Goal: Transaction & Acquisition: Purchase product/service

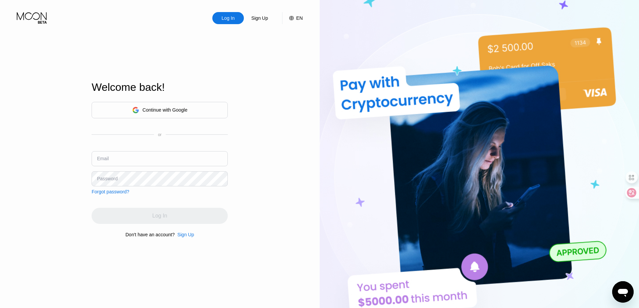
type input "[EMAIL_ADDRESS][DOMAIN_NAME]"
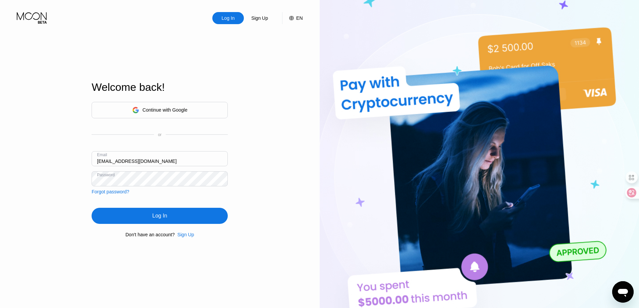
click at [304, 180] on div "Log In Sign Up EN Language English Save Welcome back! Continue with Google or E…" at bounding box center [160, 169] width 320 height 339
click at [180, 214] on div "Log In" at bounding box center [160, 216] width 136 height 16
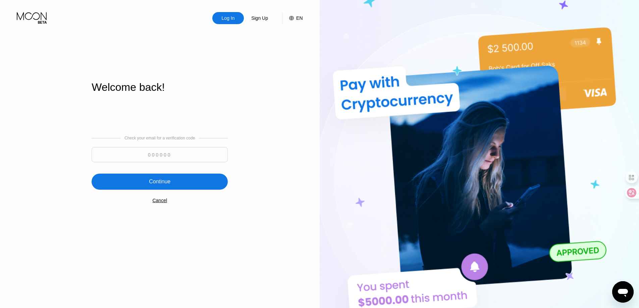
click at [170, 154] on input at bounding box center [160, 154] width 136 height 15
paste input "464050"
type input "464050"
click at [163, 180] on div "Continue" at bounding box center [159, 181] width 21 height 7
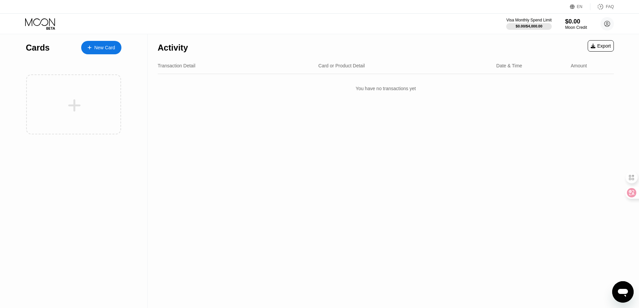
click at [103, 197] on div "Cards New Card" at bounding box center [74, 171] width 148 height 274
click at [454, 25] on div "Visa Monthly Spend Limit $0.00 / $4,000.00 $0.00 Moon Credit newbiemedia [EMAIL…" at bounding box center [319, 24] width 639 height 20
click at [563, 7] on icon at bounding box center [564, 6] width 5 height 5
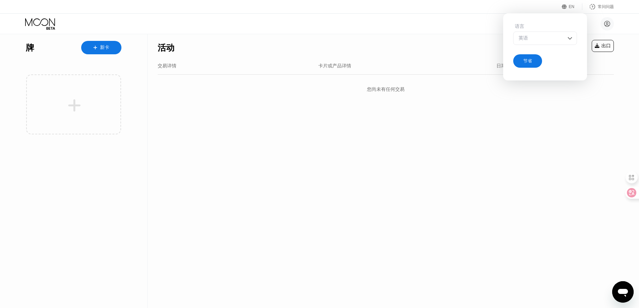
click at [556, 43] on div "英语" at bounding box center [545, 38] width 64 height 13
click at [526, 125] on div "活动 出口 交易详情 卡片或产品详情 日期和时间 数量 您尚未有任何交易" at bounding box center [386, 171] width 476 height 274
drag, startPoint x: 473, startPoint y: 187, endPoint x: 497, endPoint y: 170, distance: 30.1
click at [489, 175] on div "活动 出口 交易详情 卡片或产品详情 日期和时间 数量 您尚未有任何交易" at bounding box center [386, 171] width 476 height 274
click at [479, 165] on div "活动 出口 交易详情 卡片或产品详情 日期和时间 数量 您尚未有任何交易" at bounding box center [386, 171] width 476 height 274
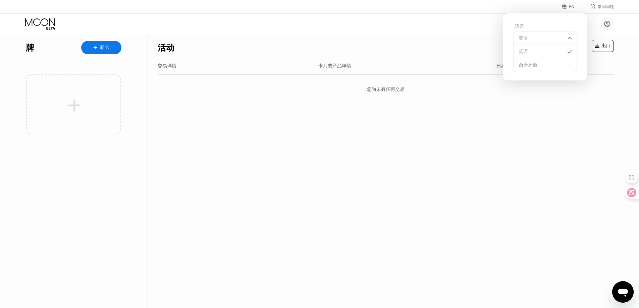
click at [570, 7] on font "EN" at bounding box center [572, 6] width 6 height 5
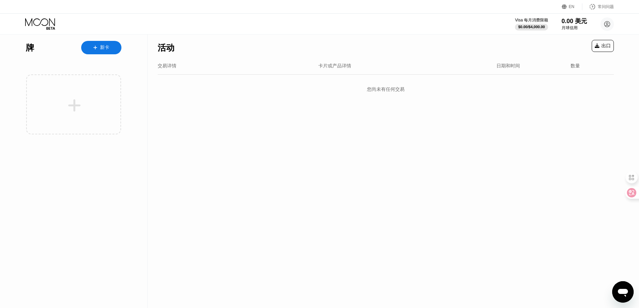
click at [514, 162] on div "活动 出口 交易详情 卡片或产品详情 日期和时间 数量 您尚未有任何交易" at bounding box center [386, 171] width 476 height 274
click at [102, 44] on div "新卡" at bounding box center [101, 47] width 40 height 13
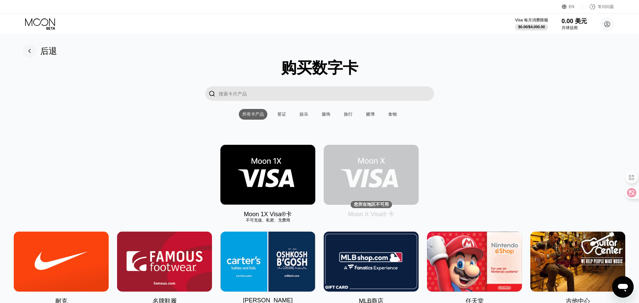
click at [304, 115] on font "娱乐" at bounding box center [303, 114] width 9 height 5
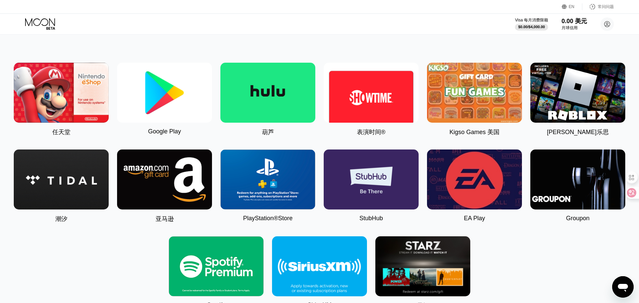
scroll to position [67, 0]
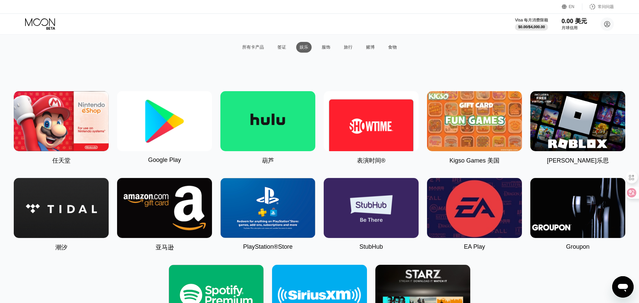
click at [325, 48] on font "服饰" at bounding box center [326, 47] width 9 height 5
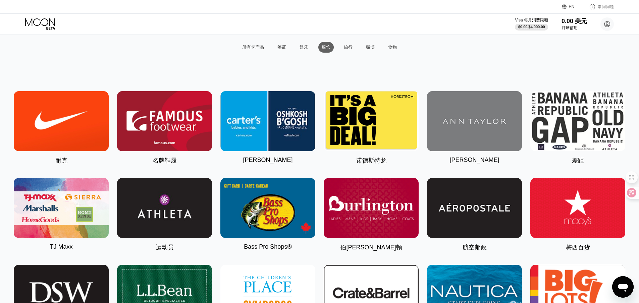
scroll to position [0, 0]
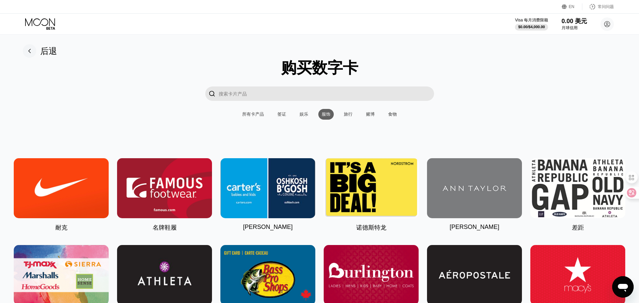
click at [264, 92] on input "搜索卡片产品" at bounding box center [326, 94] width 215 height 14
click at [262, 116] on font "所有卡产品" at bounding box center [253, 114] width 22 height 5
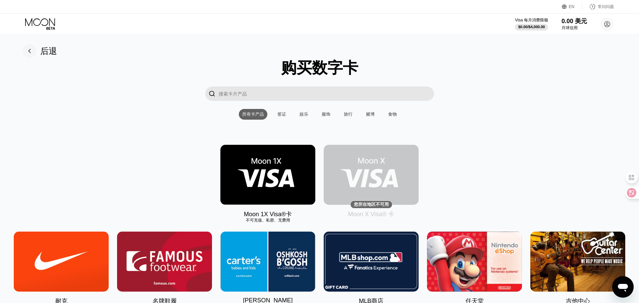
click at [360, 184] on img at bounding box center [371, 175] width 95 height 60
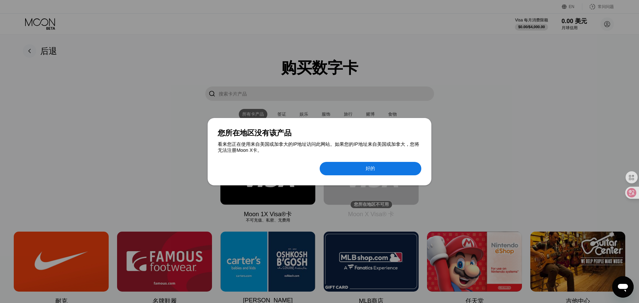
click at [528, 96] on div at bounding box center [319, 151] width 639 height 303
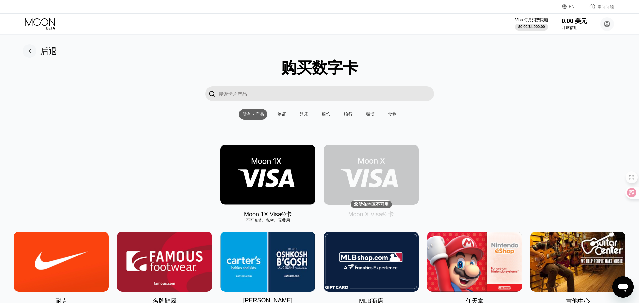
click at [269, 179] on img at bounding box center [267, 175] width 95 height 60
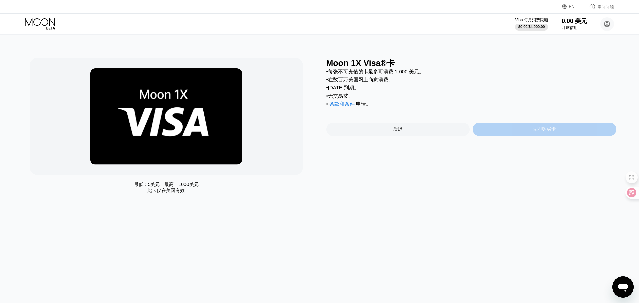
click at [540, 132] on font "立即购买卡" at bounding box center [544, 128] width 23 height 5
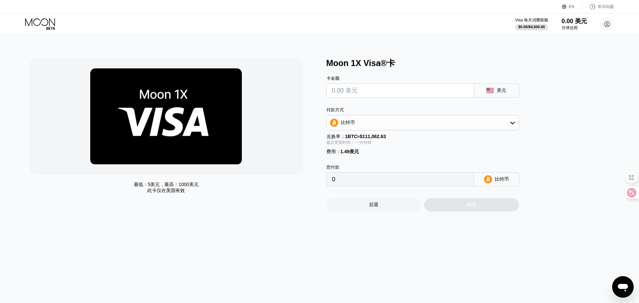
click at [373, 91] on input "text" at bounding box center [400, 90] width 136 height 13
click at [385, 125] on div "比特币" at bounding box center [423, 122] width 192 height 13
click at [357, 240] on div "最低： 5美元 ，最高： 1000美元 此卡仅在 美国有效 Moon 1X Visa®卡 卡金额 美元 付款方式 比特币 比特币 TRON 上的 USDT P…" at bounding box center [320, 168] width 644 height 269
click at [527, 25] on font "$0.00" at bounding box center [522, 27] width 9 height 4
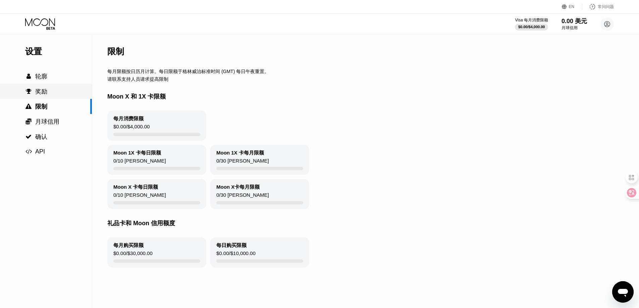
click at [46, 93] on font "奖励" at bounding box center [41, 91] width 12 height 7
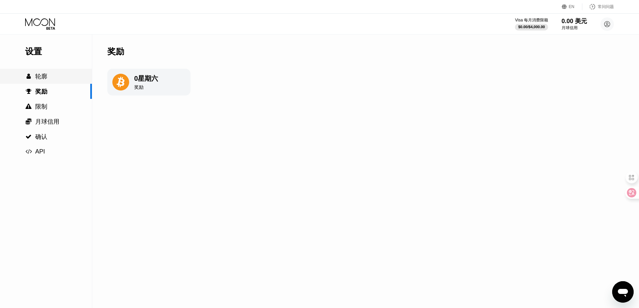
click at [44, 77] on font "轮廓" at bounding box center [41, 76] width 12 height 7
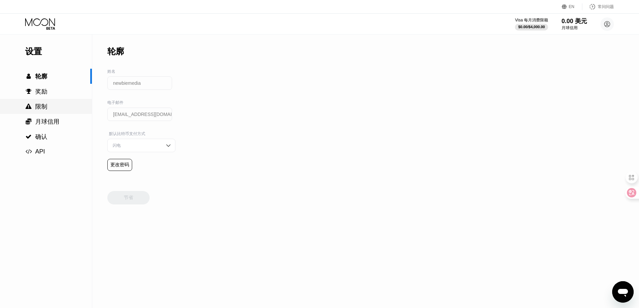
click at [49, 106] on div " 限制" at bounding box center [46, 107] width 92 height 8
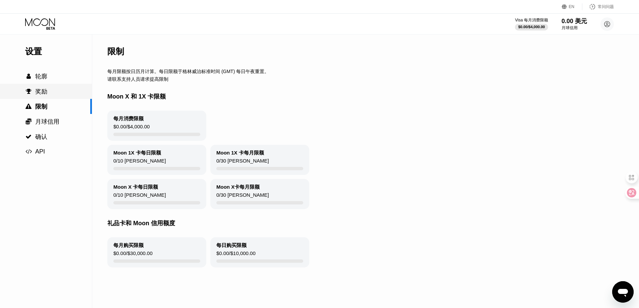
click at [45, 87] on div " 奖励" at bounding box center [46, 91] width 92 height 15
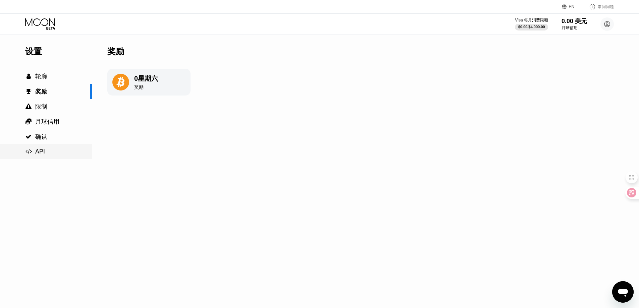
click at [42, 151] on font "API" at bounding box center [40, 151] width 10 height 7
click at [48, 123] on font "月球信用" at bounding box center [47, 121] width 24 height 7
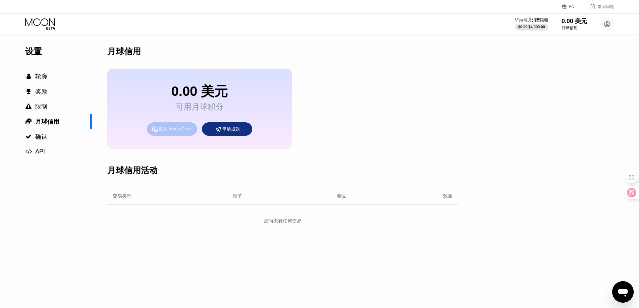
click at [167, 128] on font "购买 Moon Credit" at bounding box center [176, 128] width 34 height 5
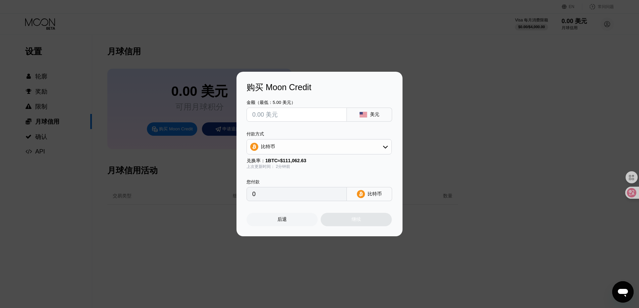
click at [286, 117] on input "text" at bounding box center [296, 114] width 89 height 13
click at [379, 148] on div "比特币" at bounding box center [319, 146] width 145 height 13
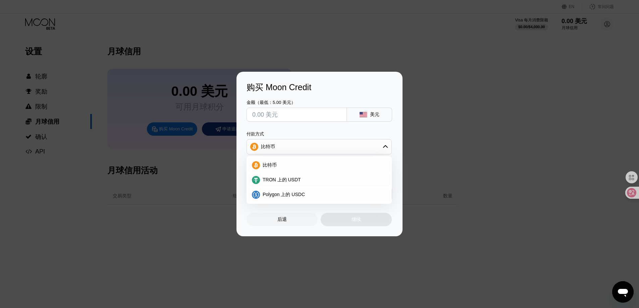
click at [245, 248] on div at bounding box center [322, 154] width 644 height 308
click at [232, 241] on div at bounding box center [322, 154] width 644 height 308
click at [387, 146] on icon at bounding box center [385, 146] width 5 height 5
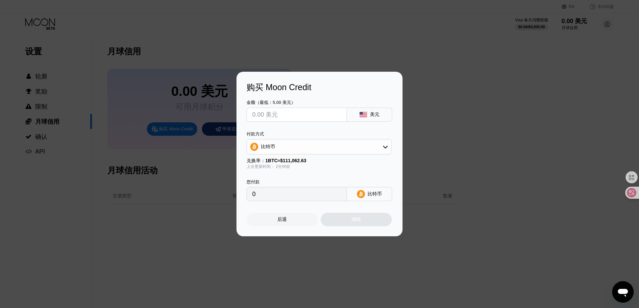
click at [576, 67] on div at bounding box center [322, 154] width 644 height 308
